Goal: Task Accomplishment & Management: Use online tool/utility

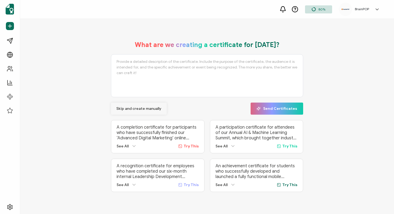
click at [131, 107] on span "Skip and create manually" at bounding box center [138, 109] width 45 height 4
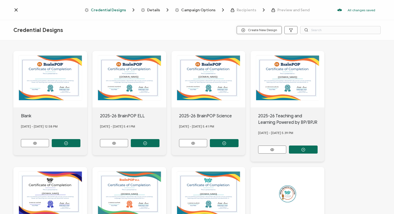
click at [252, 31] on span "Create New Design" at bounding box center [260, 30] width 36 height 4
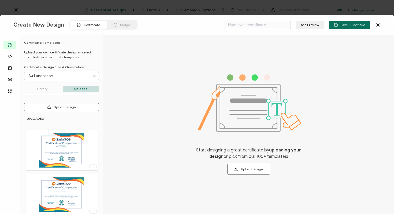
click at [71, 145] on img at bounding box center [61, 150] width 45 height 35
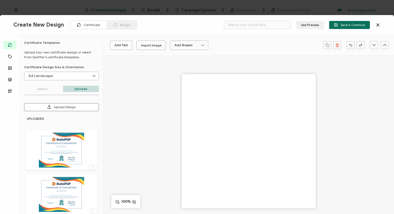
type input "Blank"
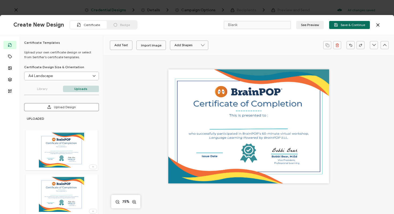
click at [255, 135] on div at bounding box center [249, 126] width 161 height 114
click at [380, 23] on icon at bounding box center [378, 24] width 5 height 5
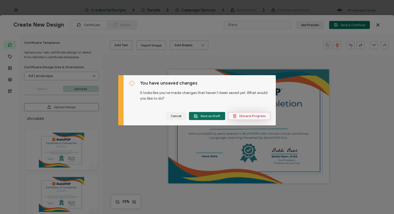
click at [243, 114] on span "Discard Progress" at bounding box center [249, 116] width 33 height 4
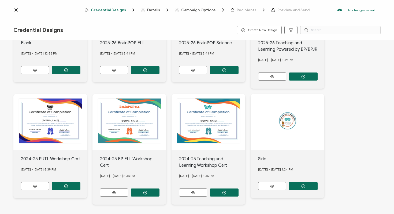
scroll to position [93, 0]
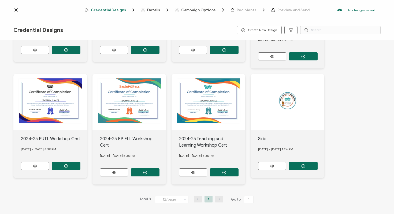
click at [284, 101] on div at bounding box center [288, 102] width 74 height 56
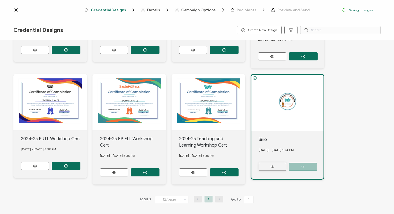
click at [277, 163] on button at bounding box center [273, 167] width 28 height 8
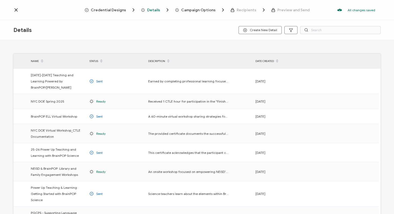
click at [16, 9] on icon at bounding box center [15, 9] width 5 height 5
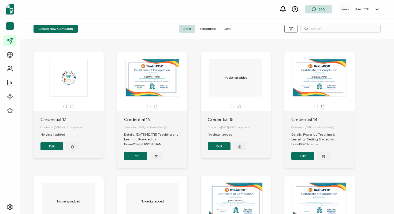
click at [58, 29] on span "Create New Campaign" at bounding box center [55, 28] width 35 height 3
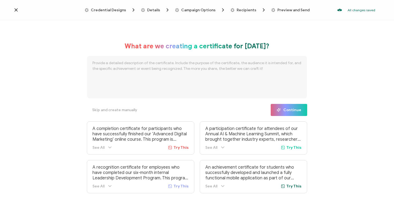
click at [15, 10] on icon at bounding box center [16, 10] width 3 height 3
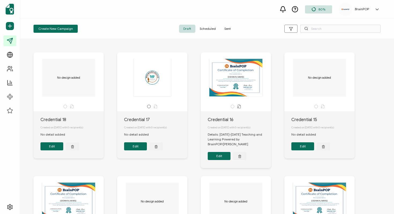
click at [50, 148] on button "Edit" at bounding box center [52, 146] width 23 height 8
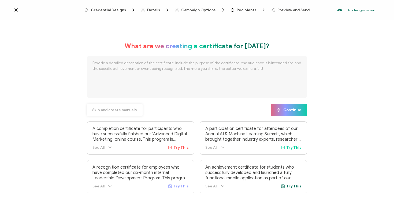
click at [105, 109] on span "Skip and create manually" at bounding box center [114, 110] width 45 height 4
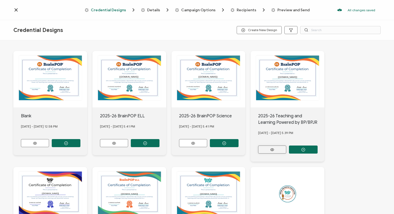
click at [265, 147] on button at bounding box center [272, 149] width 28 height 8
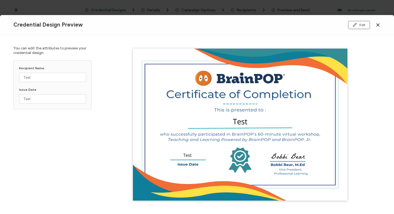
click at [359, 24] on button "Edit" at bounding box center [360, 25] width 22 height 8
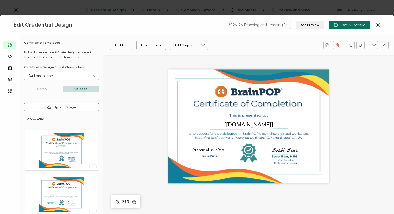
click at [236, 135] on div "The recipient’s full name, which will be automatically filled based on the info…" at bounding box center [249, 126] width 161 height 114
click at [378, 24] on icon at bounding box center [378, 24] width 5 height 5
